Goal: Find specific page/section: Find specific page/section

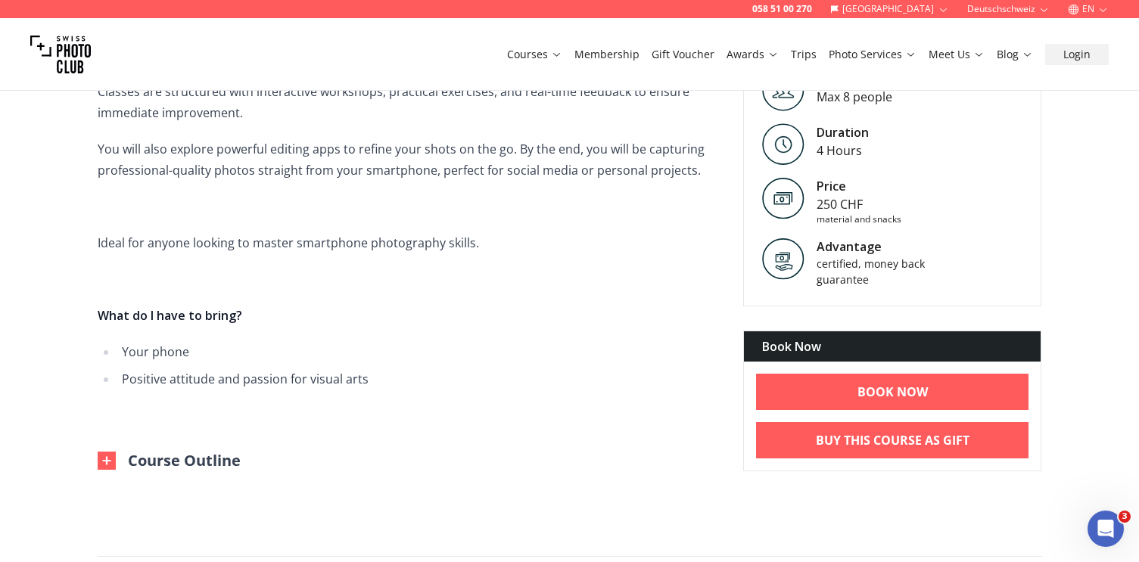
scroll to position [780, 0]
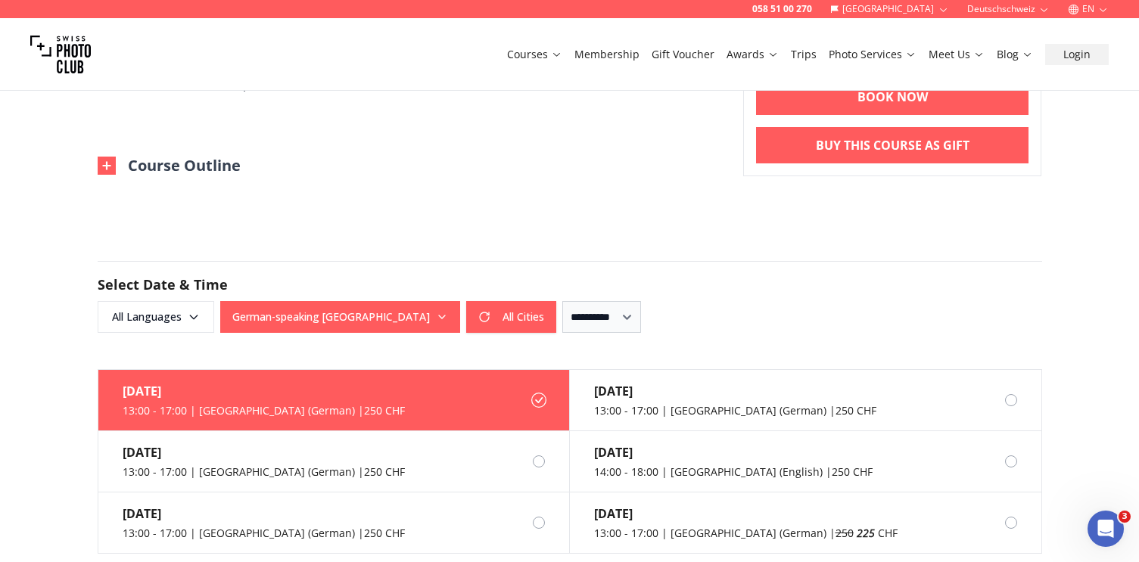
click at [113, 162] on img at bounding box center [107, 166] width 18 height 18
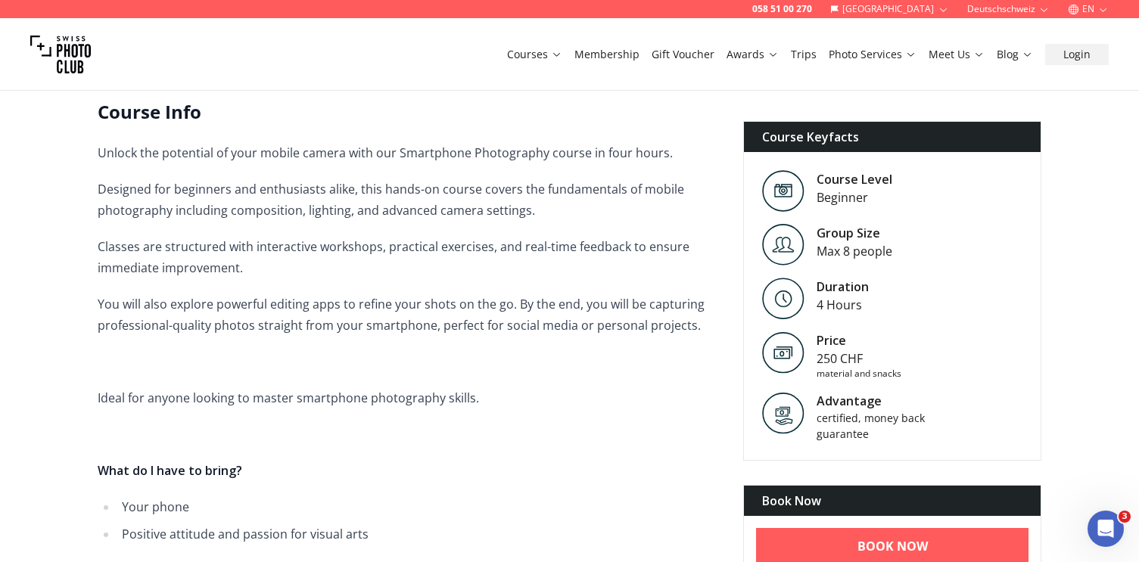
scroll to position [0, 0]
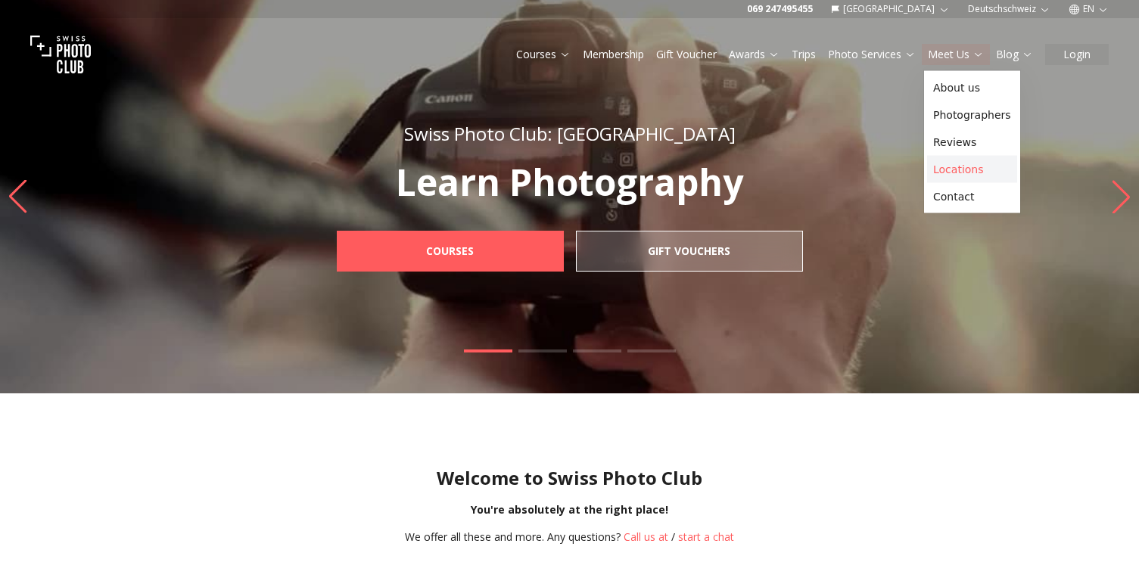
click at [965, 165] on link "Locations" at bounding box center [972, 169] width 90 height 27
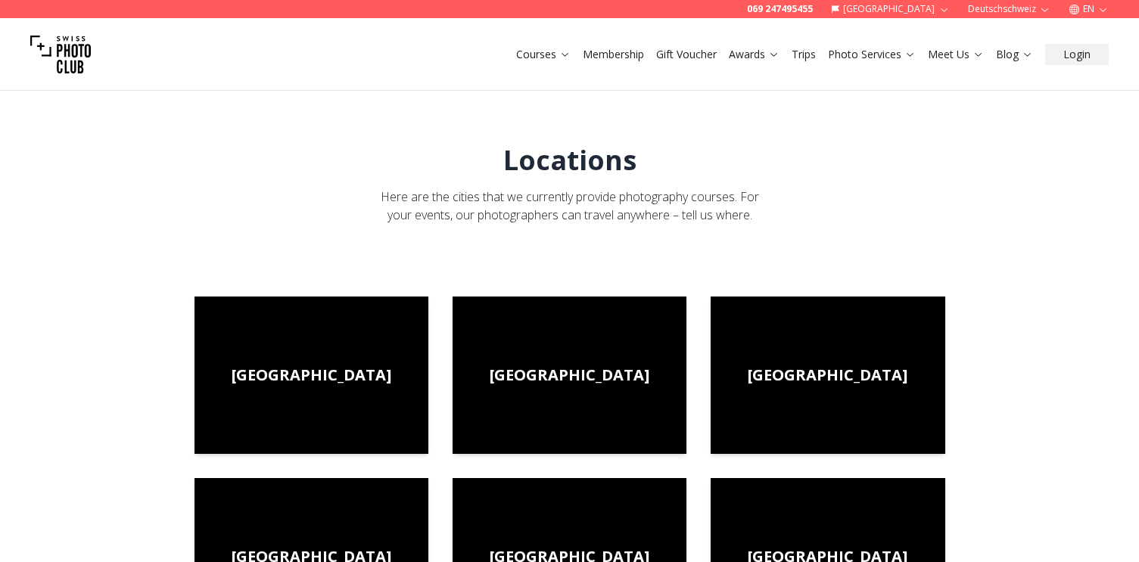
click at [909, 12] on button "[GEOGRAPHIC_DATA]" at bounding box center [890, 9] width 131 height 18
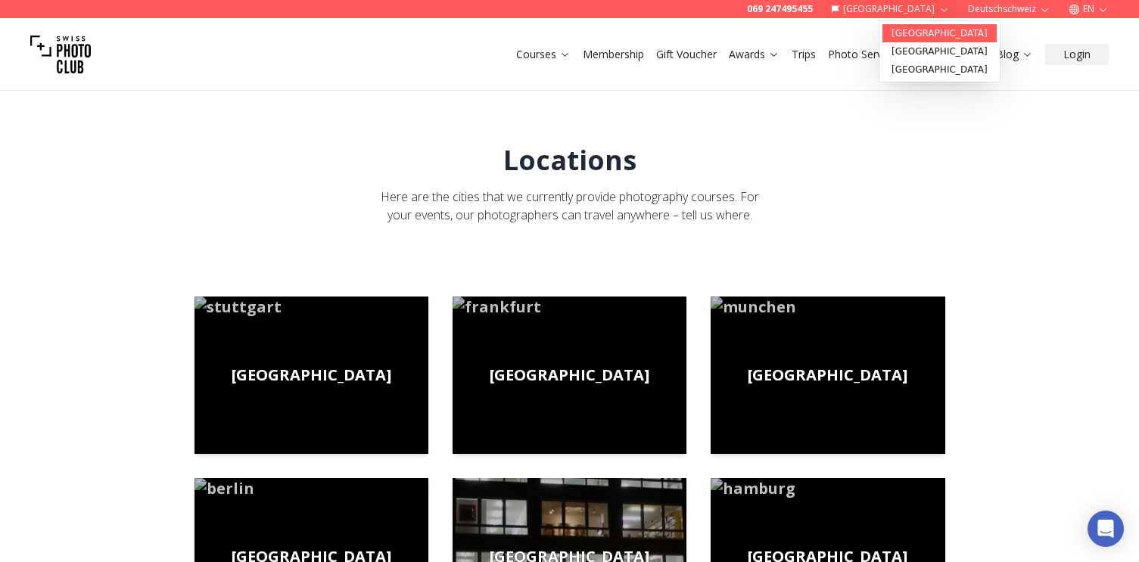
click at [908, 34] on link "[GEOGRAPHIC_DATA]" at bounding box center [939, 33] width 114 height 18
